Goal: Task Accomplishment & Management: Use online tool/utility

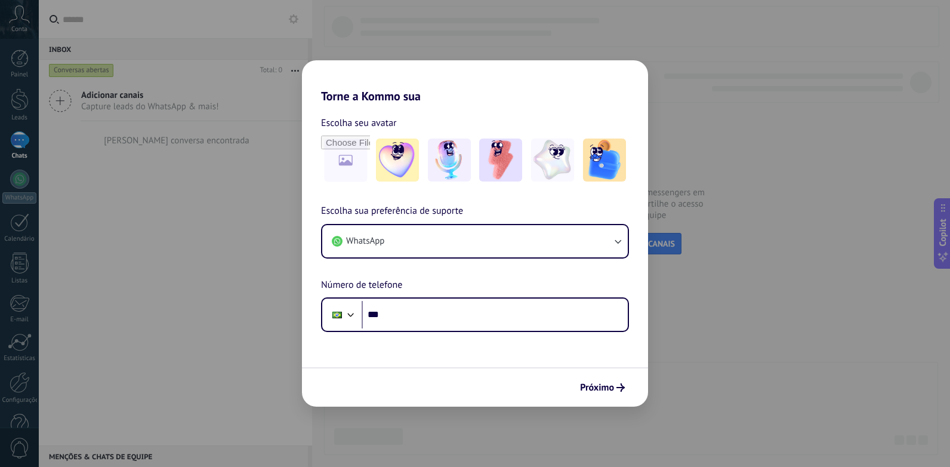
click at [613, 377] on div "Próximo" at bounding box center [603, 387] width 56 height 20
click at [0, 209] on html ".abccls-1,.abccls-2{fill-rule:evenodd}.abccls-2{fill:#fff} .abfcls-1{fill:none}…" at bounding box center [475, 233] width 950 height 467
drag, startPoint x: 1, startPoint y: 210, endPoint x: 144, endPoint y: 195, distance: 144.0
click at [144, 195] on div "Torne a Kommo sua Escolha seu avatar Escolha sua preferência de suporte WhatsAp…" at bounding box center [475, 233] width 950 height 467
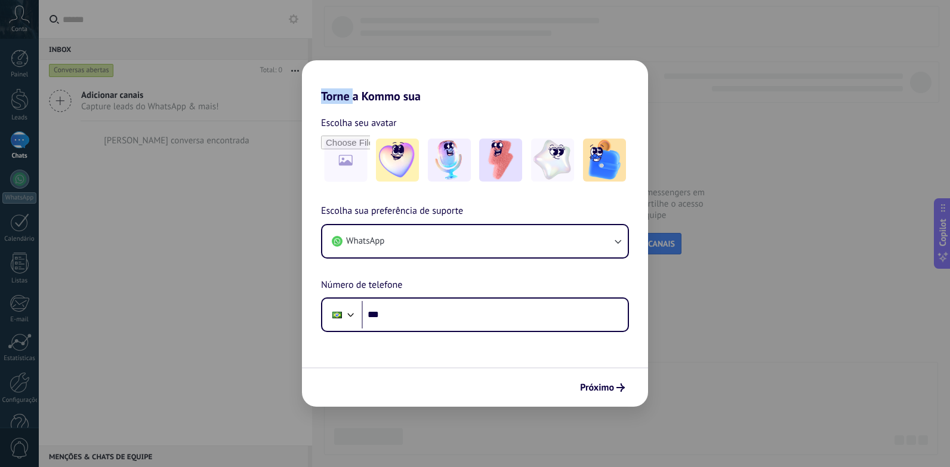
click at [144, 195] on div "Torne a Kommo sua Escolha seu avatar Escolha sua preferência de suporte WhatsAp…" at bounding box center [475, 233] width 950 height 467
drag, startPoint x: 144, startPoint y: 195, endPoint x: 252, endPoint y: 171, distance: 110.0
click at [252, 171] on div "Torne a Kommo sua Escolha seu avatar Escolha sua preferência de suporte WhatsAp…" at bounding box center [475, 233] width 950 height 467
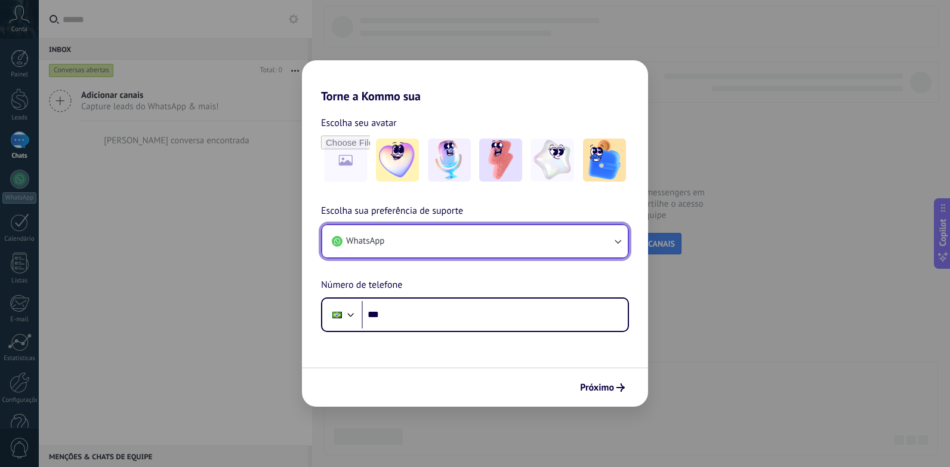
click at [421, 250] on button "WhatsApp" at bounding box center [475, 241] width 306 height 32
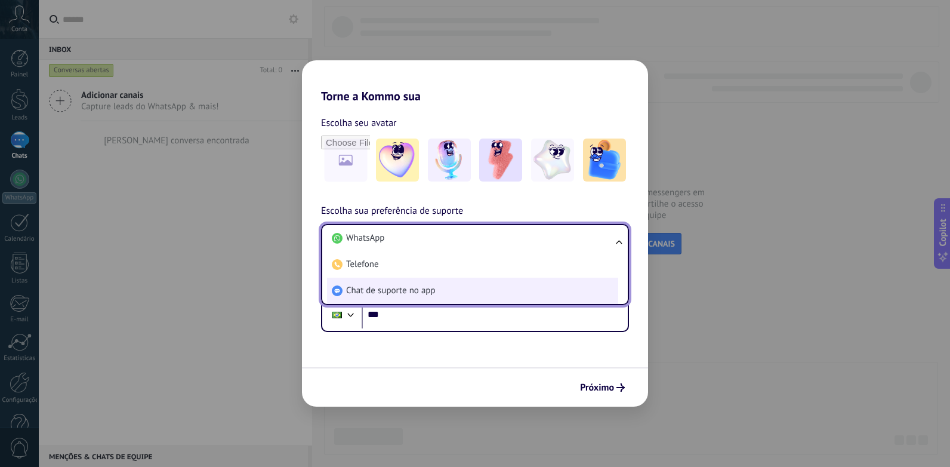
click at [390, 291] on span "Chat de suporte no app" at bounding box center [391, 291] width 90 height 12
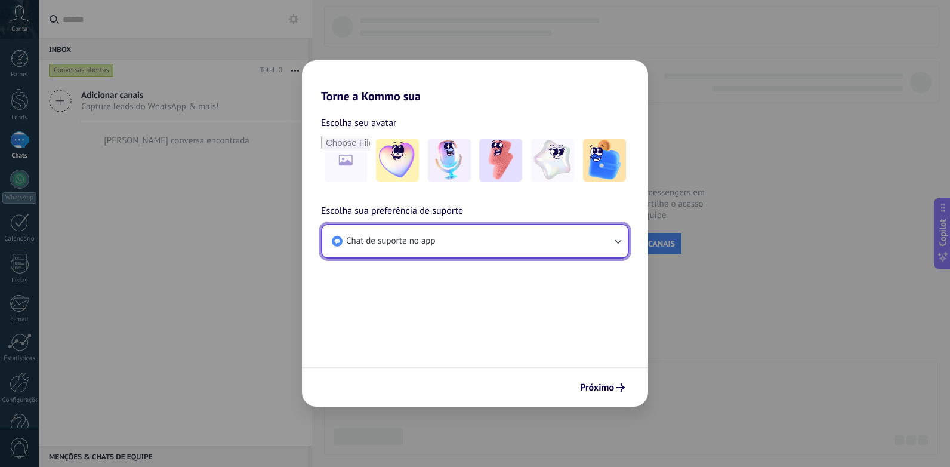
click at [380, 252] on button "Chat de suporte no app" at bounding box center [475, 241] width 306 height 32
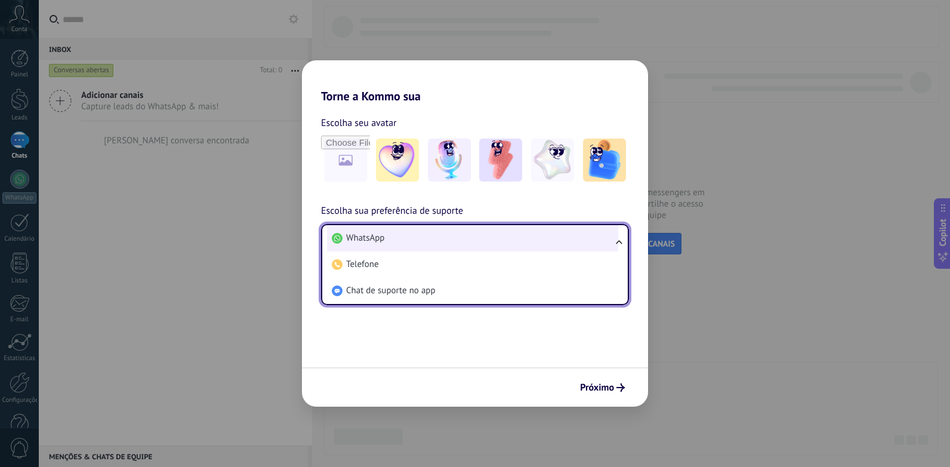
click at [389, 244] on li "WhatsApp" at bounding box center [472, 238] width 291 height 26
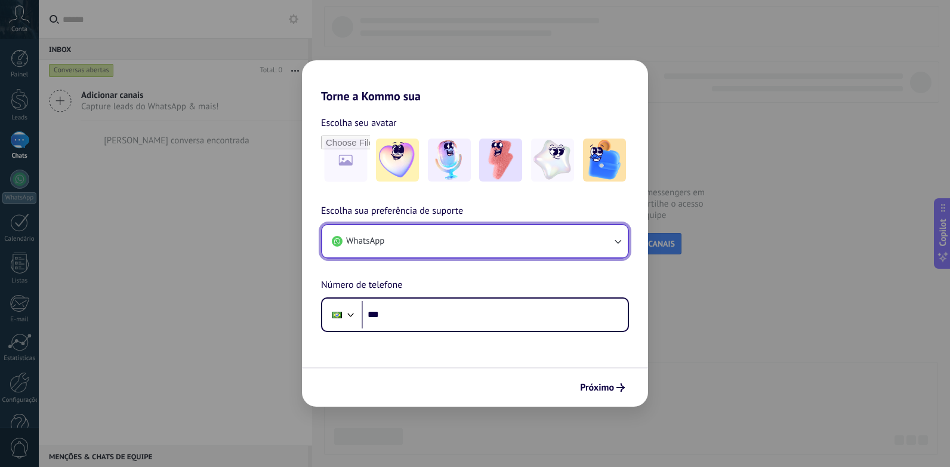
click at [384, 246] on span "WhatsApp" at bounding box center [365, 241] width 38 height 12
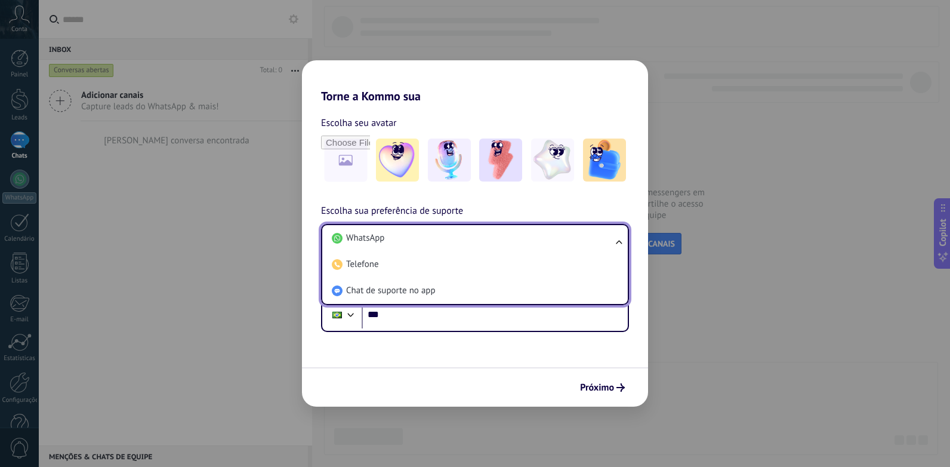
click at [387, 289] on span "Chat de suporte no app" at bounding box center [391, 291] width 90 height 12
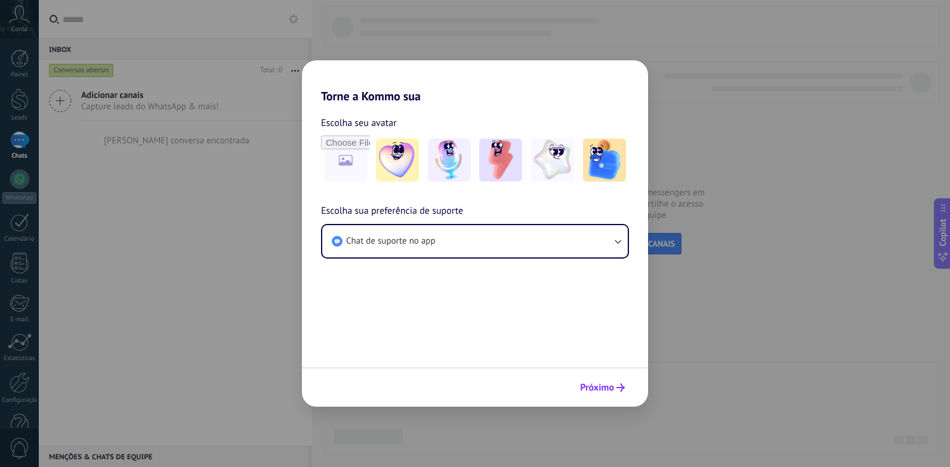
click at [590, 390] on span "Próximo" at bounding box center [597, 387] width 34 height 8
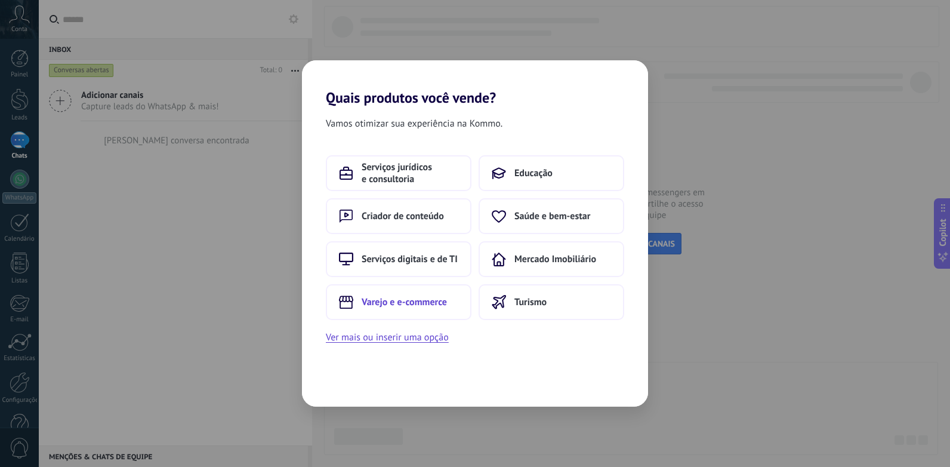
click at [413, 307] on span "Varejo e e-commerce" at bounding box center [404, 302] width 85 height 12
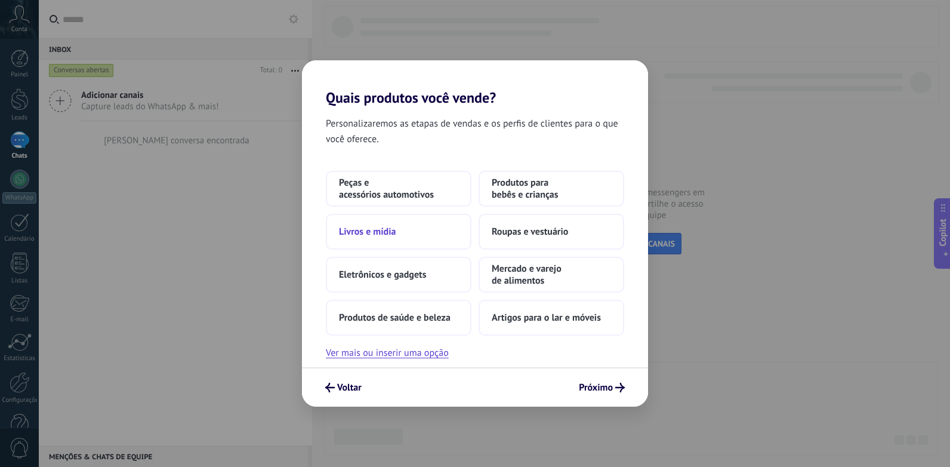
drag, startPoint x: 586, startPoint y: 380, endPoint x: 401, endPoint y: 238, distance: 233.2
click at [401, 238] on button "Livros e mídia" at bounding box center [399, 232] width 146 height 36
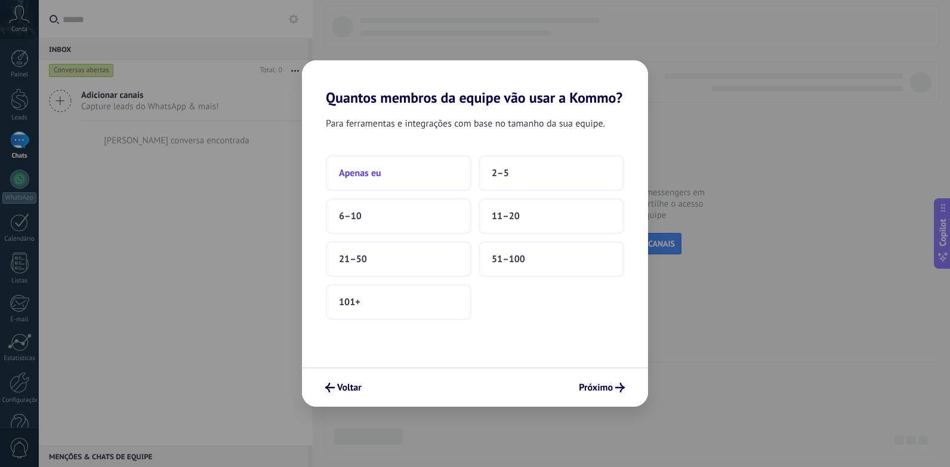
click at [411, 180] on button "Apenas eu" at bounding box center [399, 173] width 146 height 36
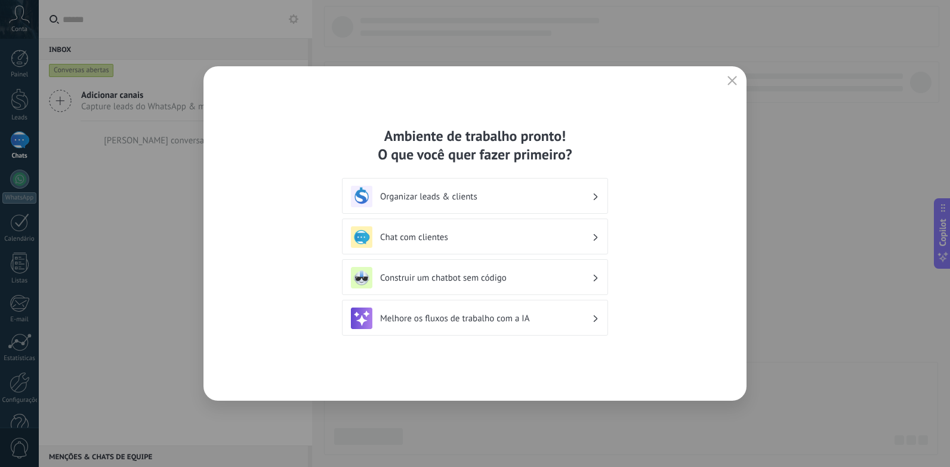
click at [502, 232] on h3 "Chat com clientes" at bounding box center [486, 237] width 212 height 11
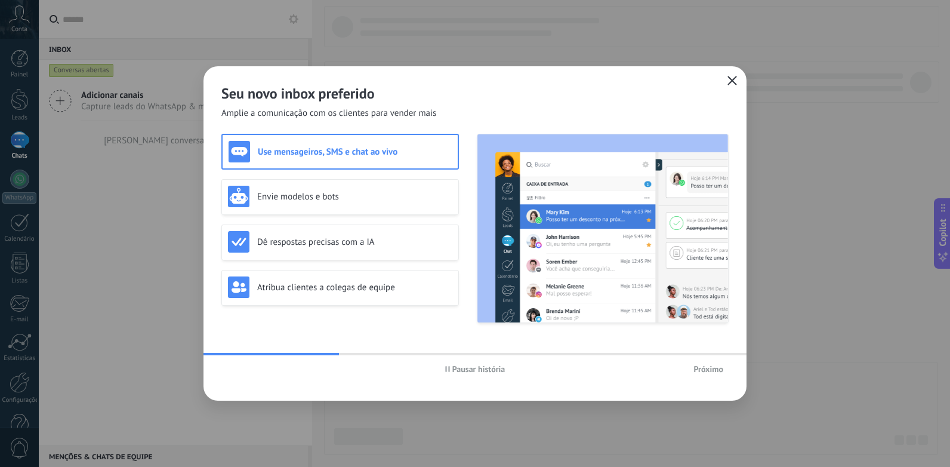
click at [736, 83] on icon "button" at bounding box center [733, 81] width 10 height 10
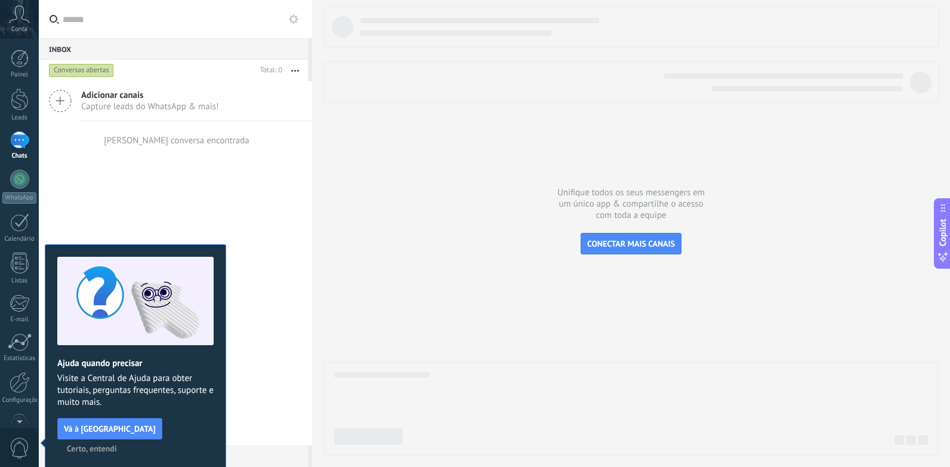
click at [14, 137] on div at bounding box center [19, 139] width 19 height 17
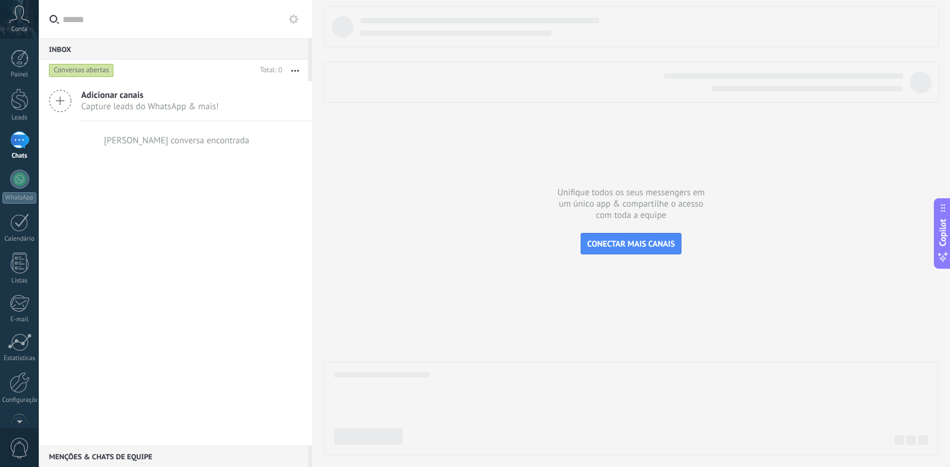
click at [135, 111] on span "Capture leads do WhatsApp & mais!" at bounding box center [150, 106] width 138 height 11
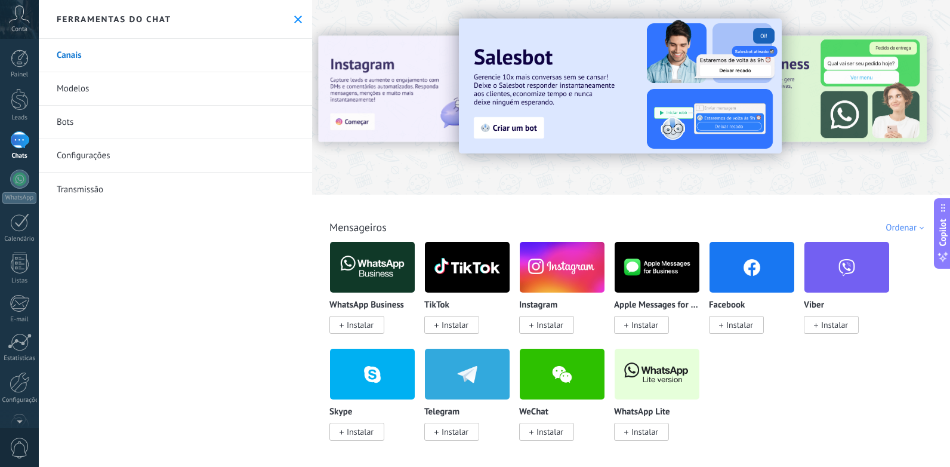
click at [96, 93] on link "Modelos" at bounding box center [175, 88] width 273 height 33
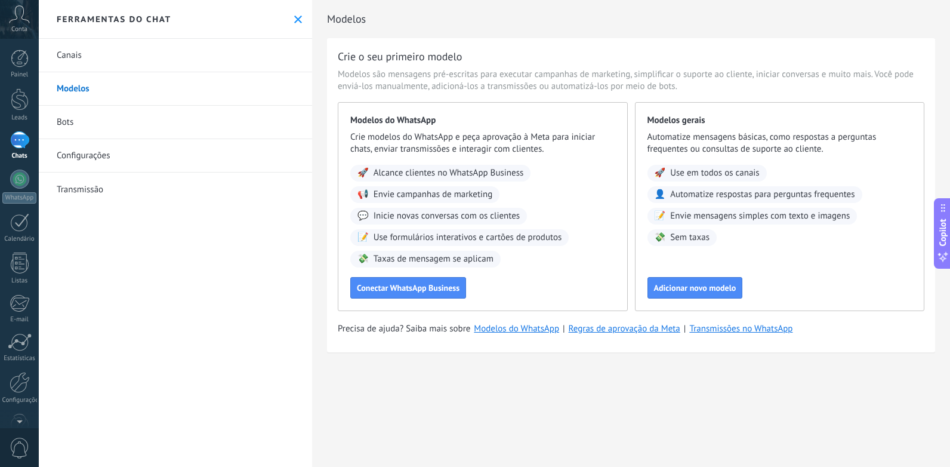
click at [94, 118] on link "Bots" at bounding box center [175, 122] width 273 height 33
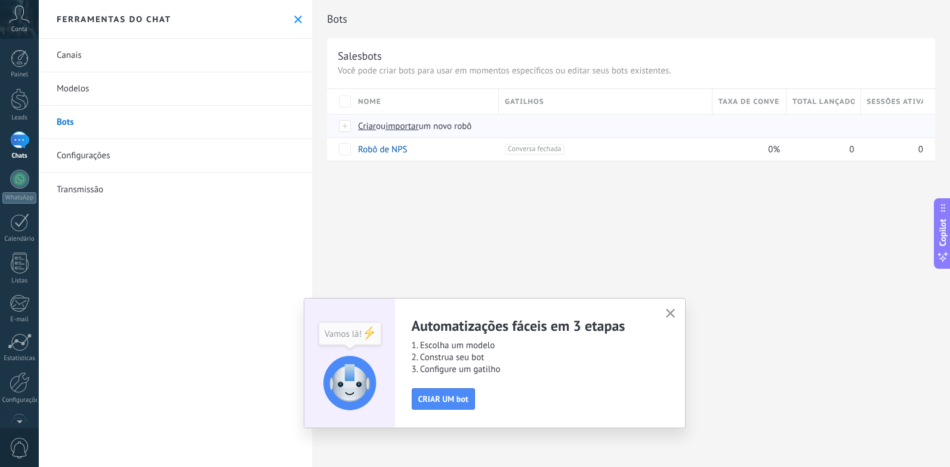
click at [346, 128] on div at bounding box center [345, 126] width 13 height 11
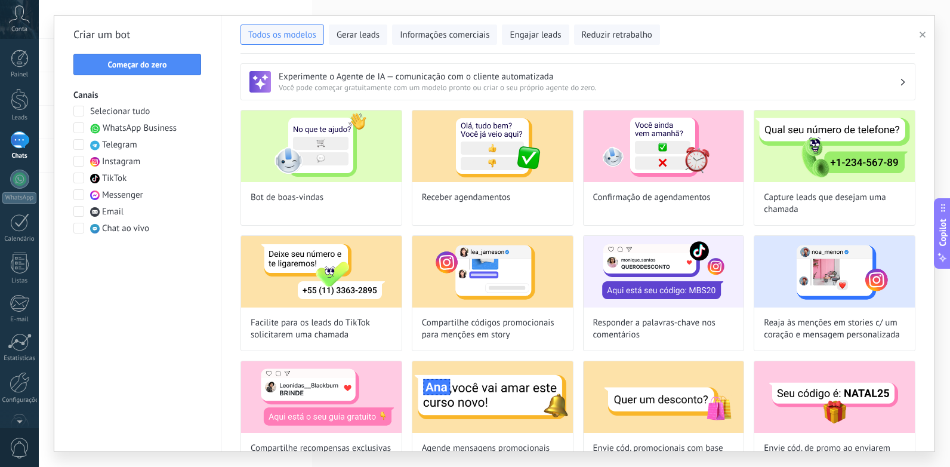
drag, startPoint x: 141, startPoint y: 72, endPoint x: 155, endPoint y: 70, distance: 13.2
click at [144, 70] on button "Começar do zero" at bounding box center [137, 64] width 128 height 21
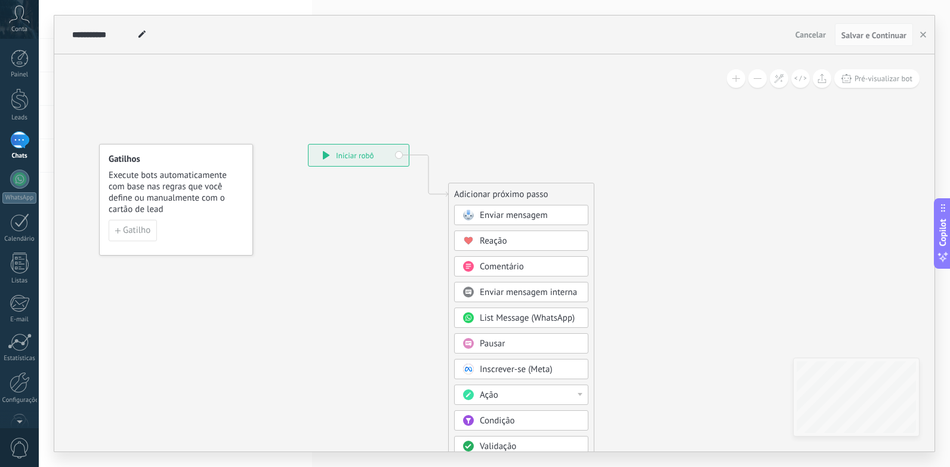
click at [309, 172] on icon at bounding box center [411, 354] width 802 height 1018
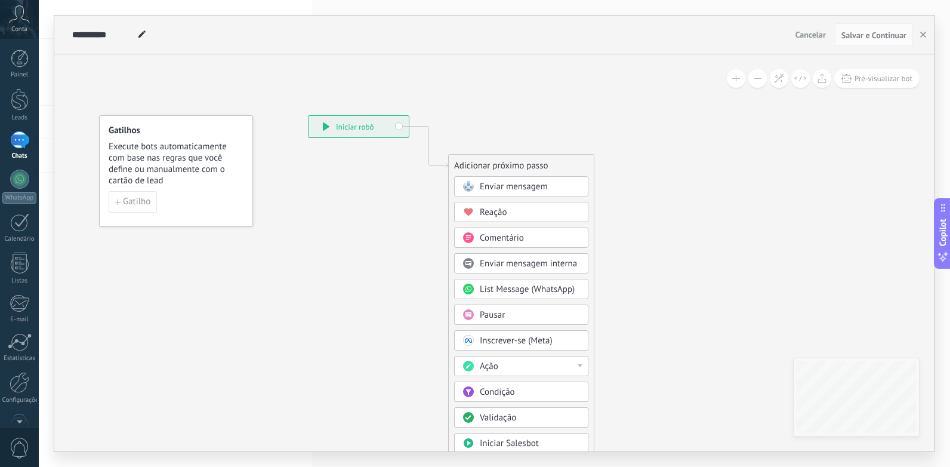
drag, startPoint x: 833, startPoint y: 203, endPoint x: 818, endPoint y: 153, distance: 51.6
click at [818, 153] on div "**********" at bounding box center [494, 252] width 880 height 397
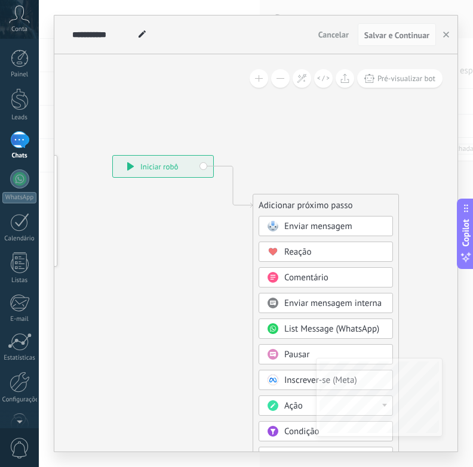
drag, startPoint x: 297, startPoint y: 275, endPoint x: 98, endPoint y: 223, distance: 205.4
click at [98, 223] on icon at bounding box center [215, 366] width 802 height 1018
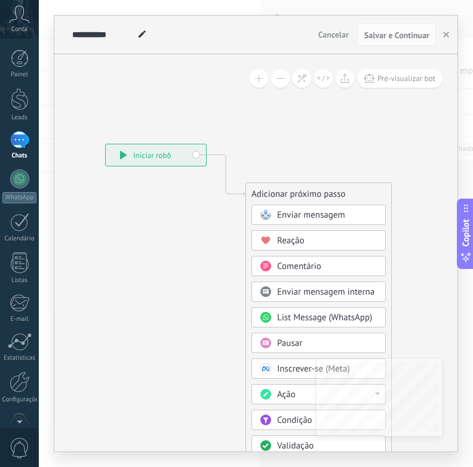
click at [172, 243] on icon at bounding box center [208, 354] width 802 height 1018
